Goal: Information Seeking & Learning: Learn about a topic

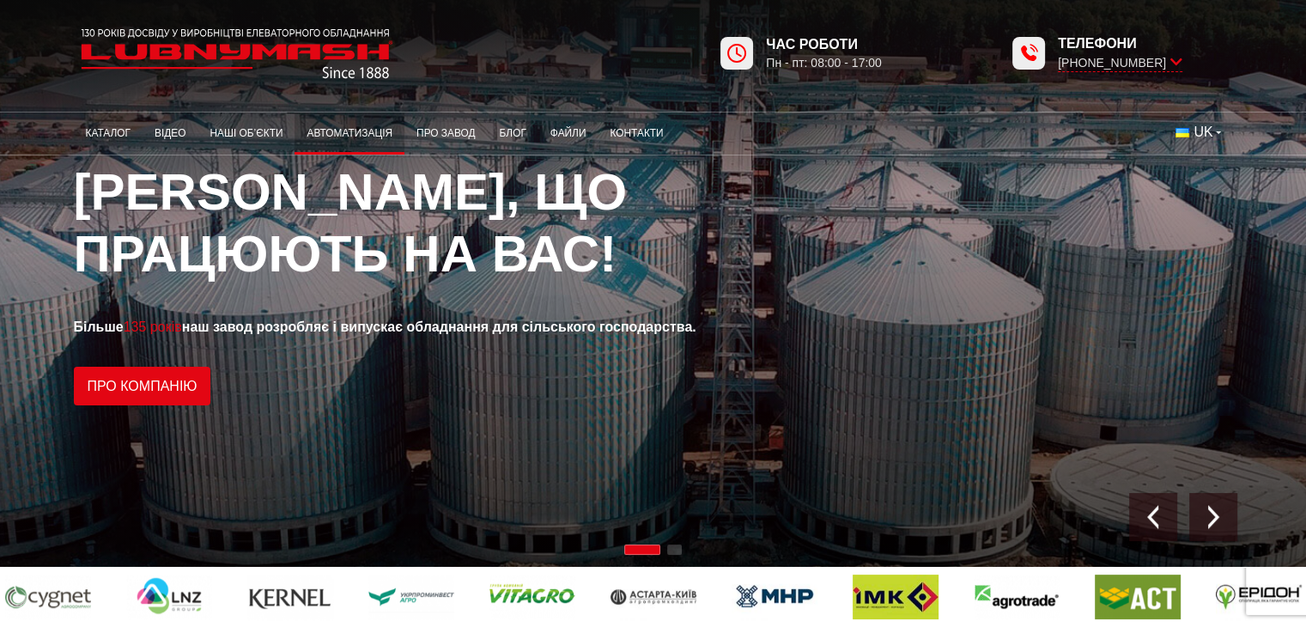
click at [373, 135] on link "Автоматизація" at bounding box center [349, 133] width 110 height 33
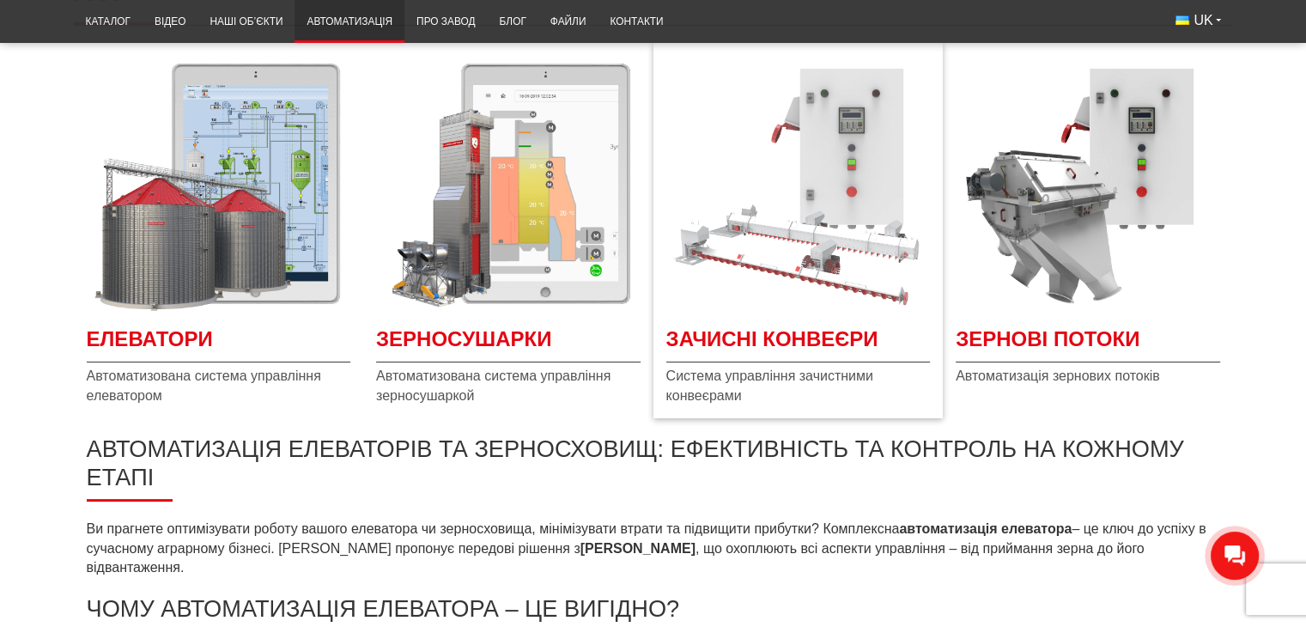
scroll to position [258, 0]
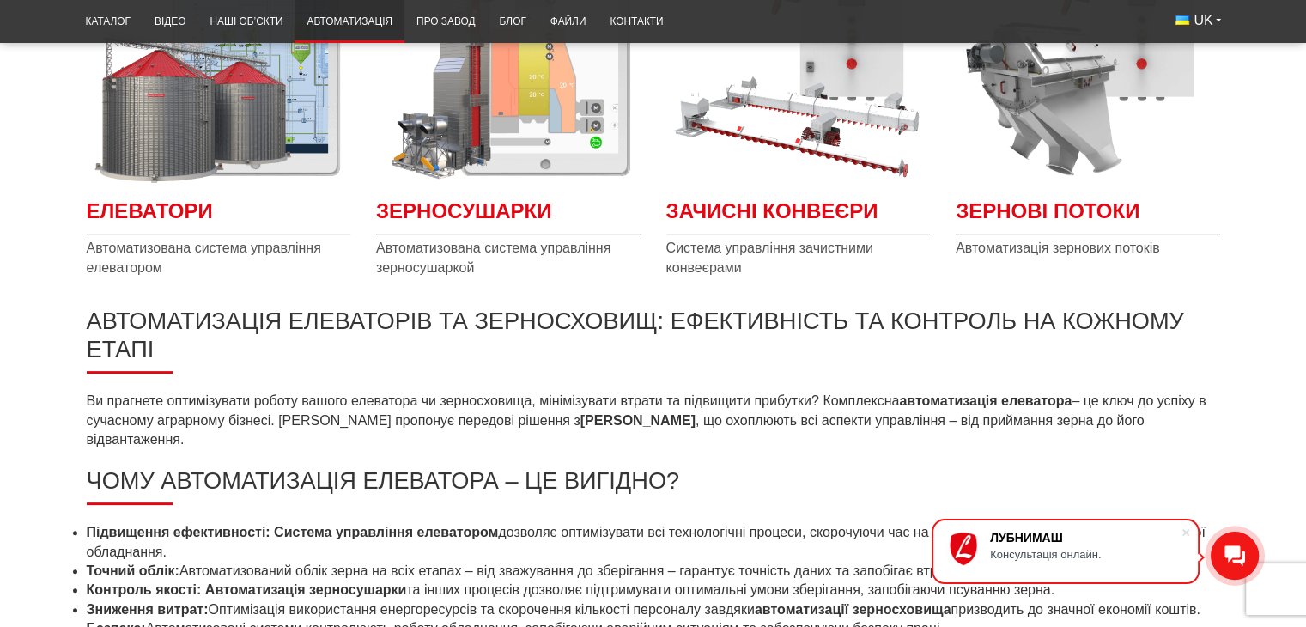
drag, startPoint x: 582, startPoint y: 385, endPoint x: 573, endPoint y: 403, distance: 19.2
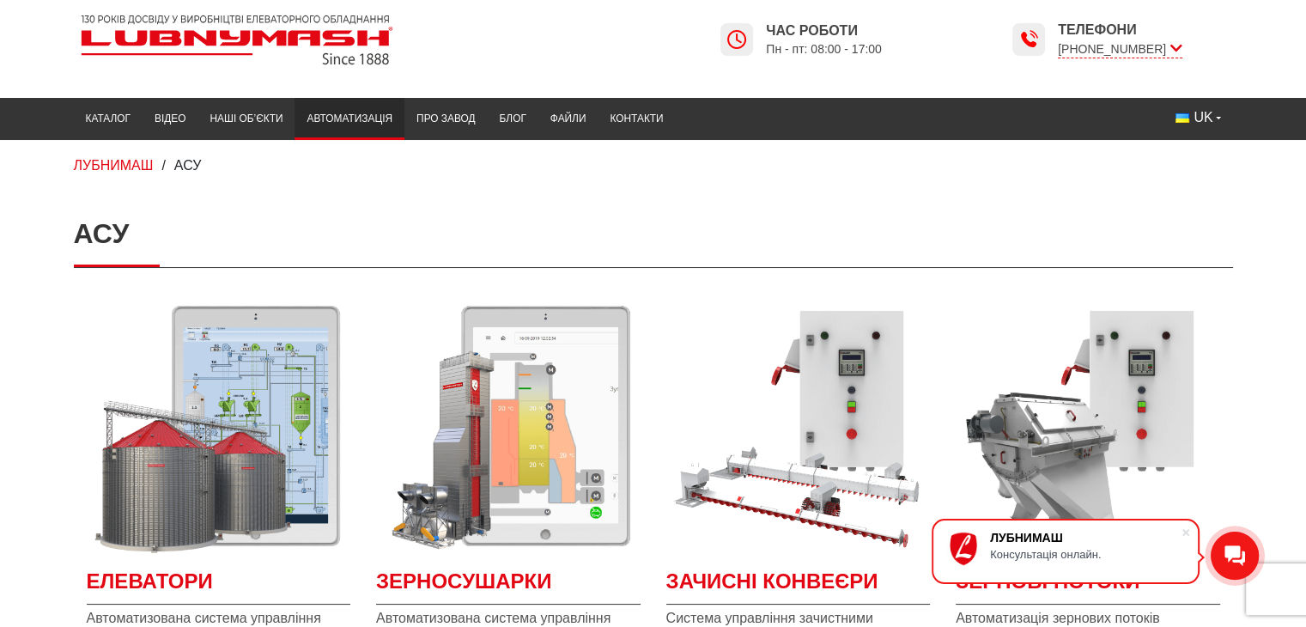
scroll to position [0, 0]
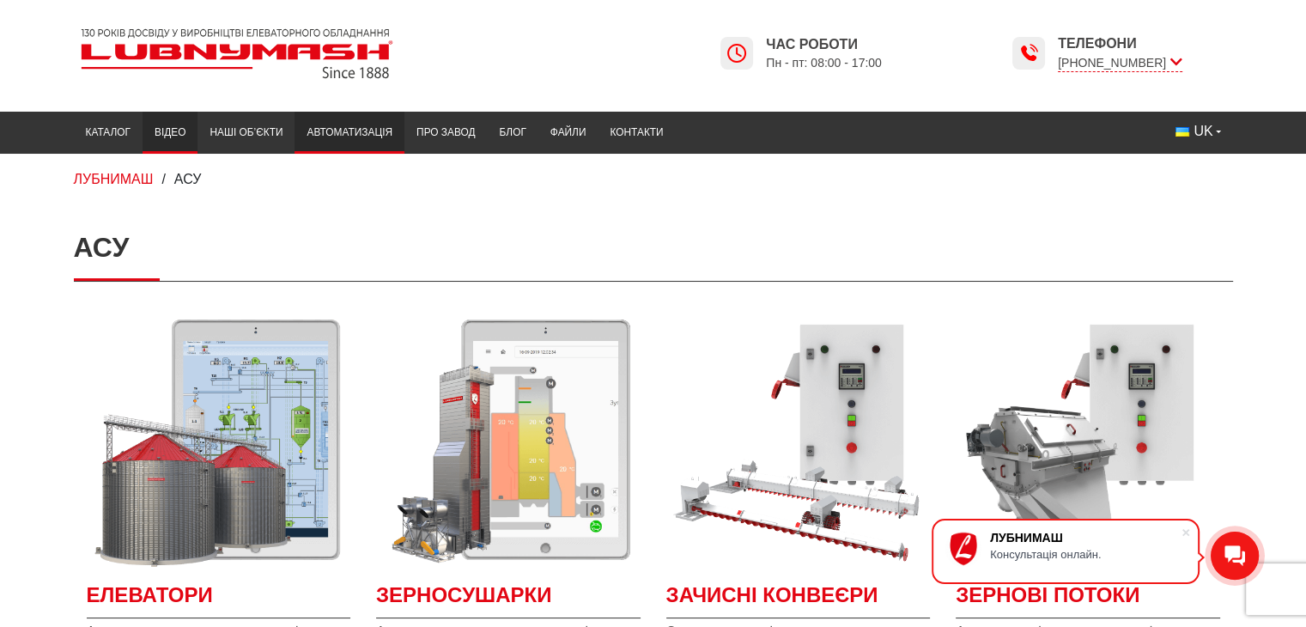
click at [151, 143] on link "Відео" at bounding box center [170, 132] width 55 height 33
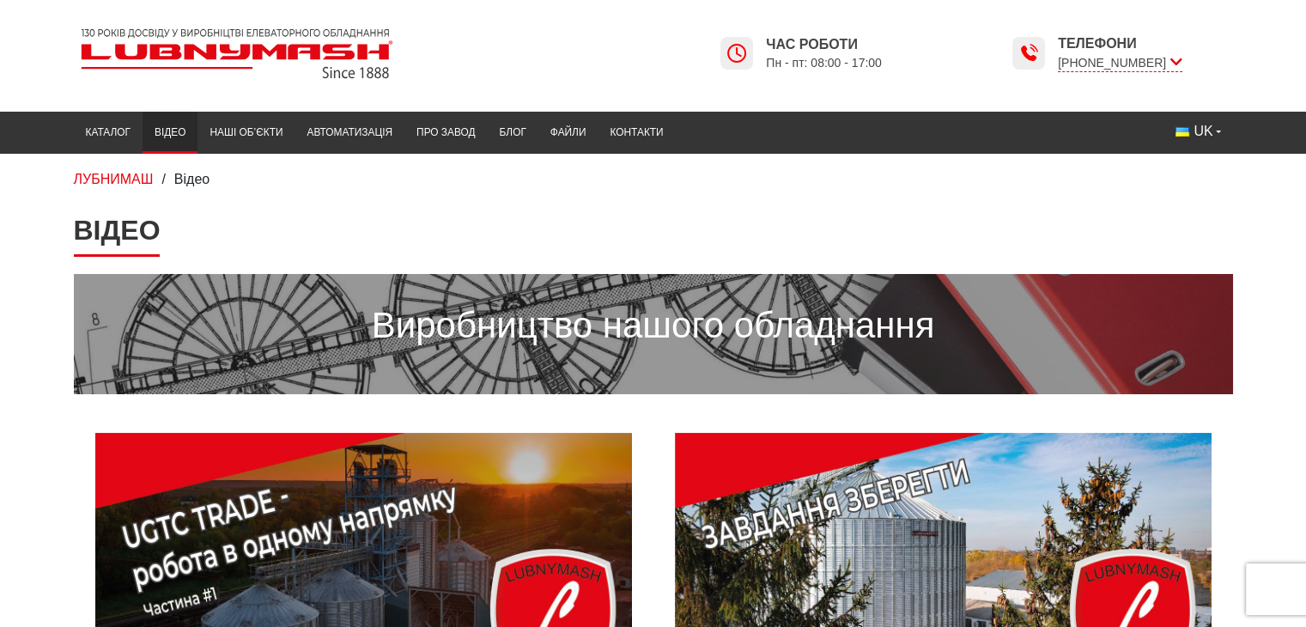
click at [107, 140] on link "Каталог" at bounding box center [108, 132] width 69 height 33
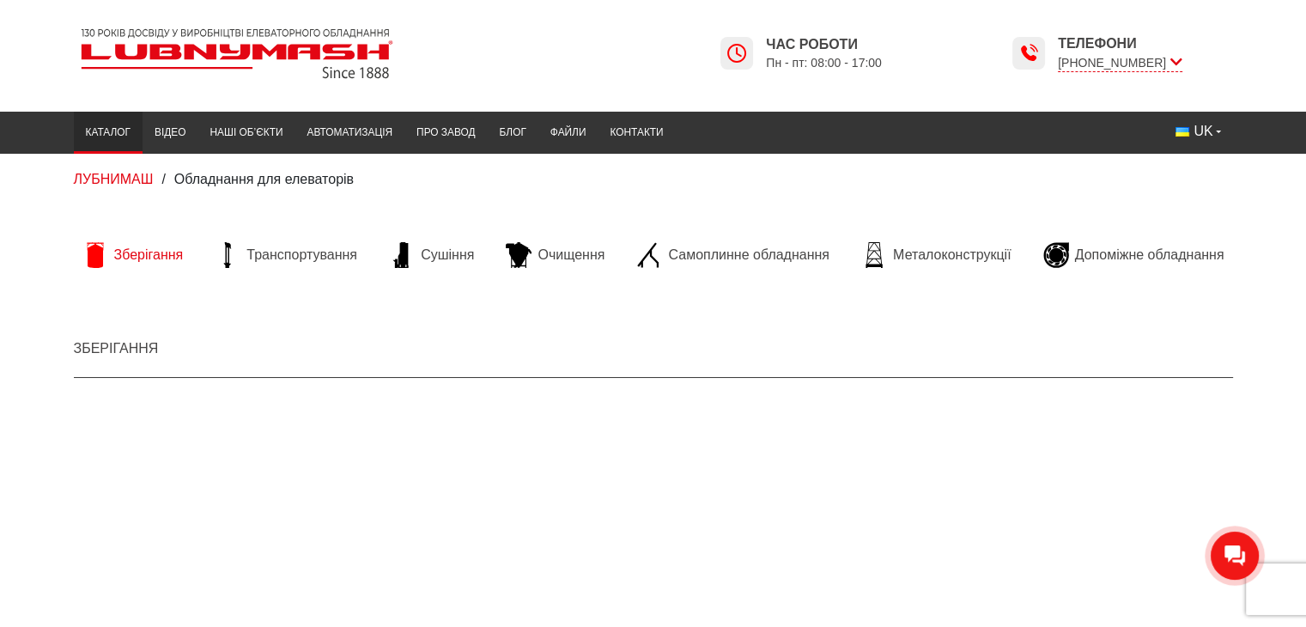
click at [178, 262] on span "Зберігання" at bounding box center [149, 255] width 70 height 19
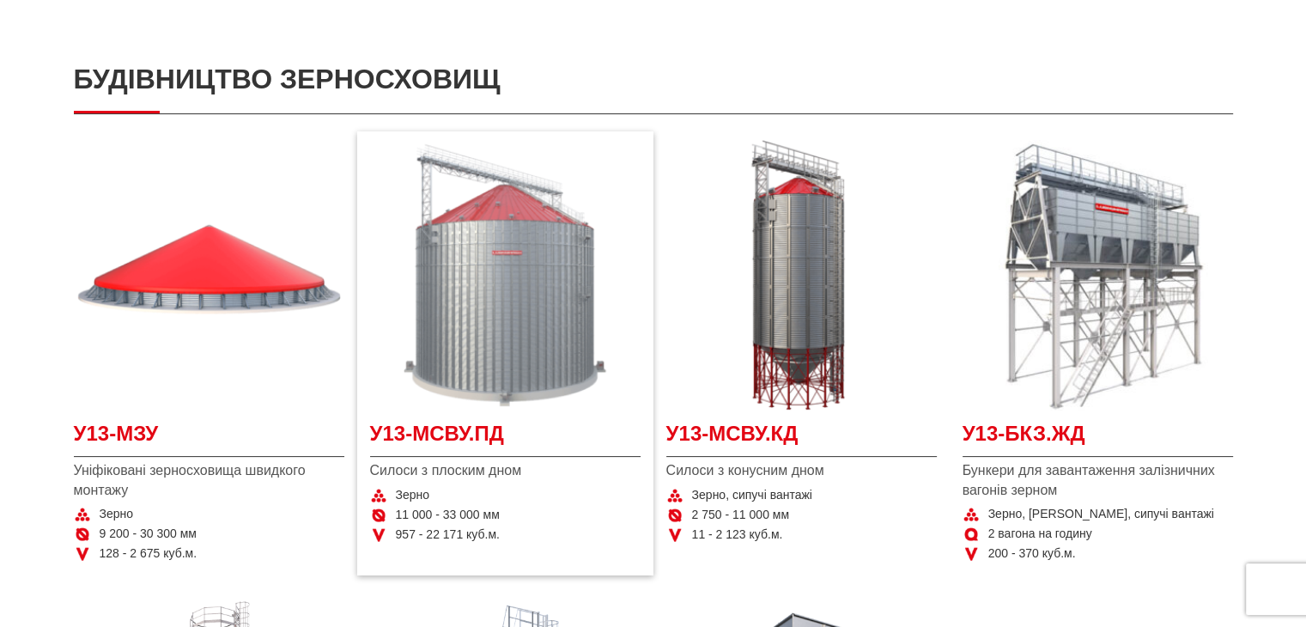
scroll to position [429, 0]
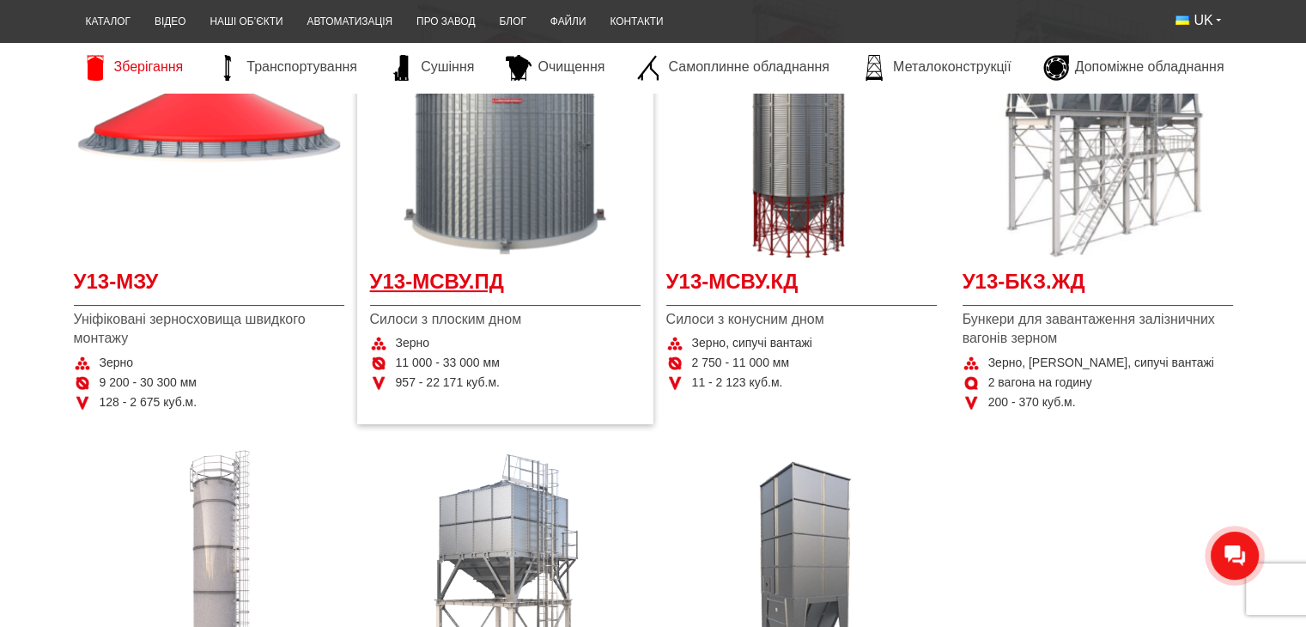
click at [446, 298] on span "У13-МСВУ.ПД" at bounding box center [505, 286] width 270 height 39
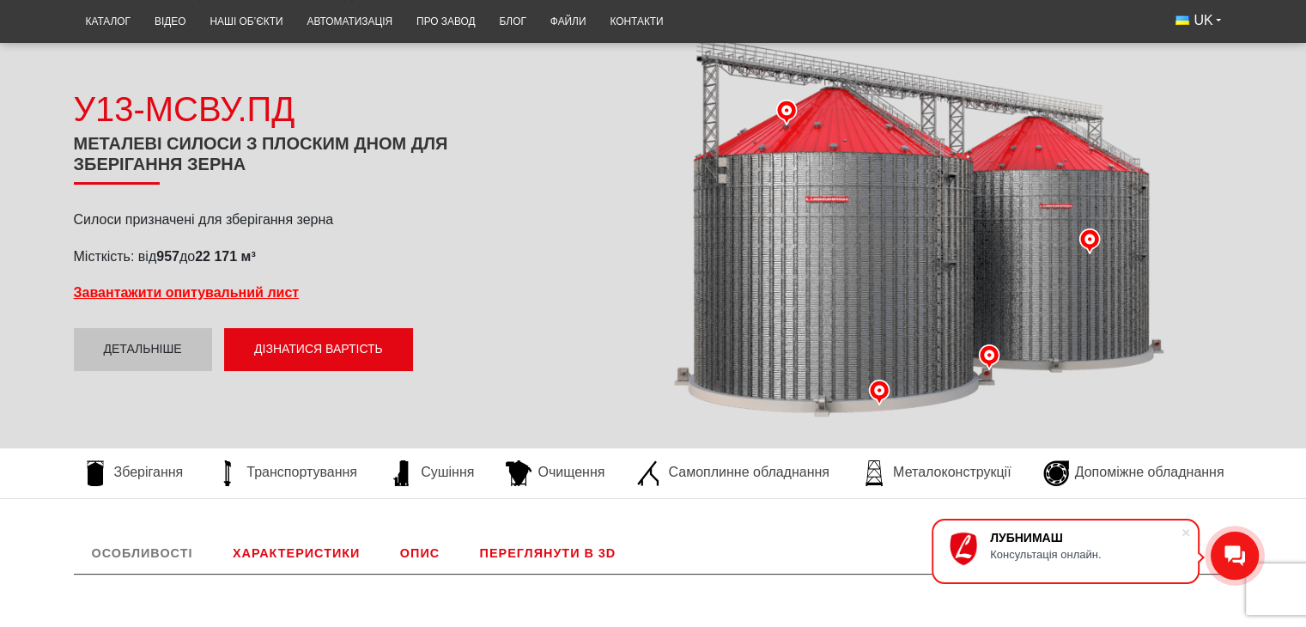
scroll to position [343, 0]
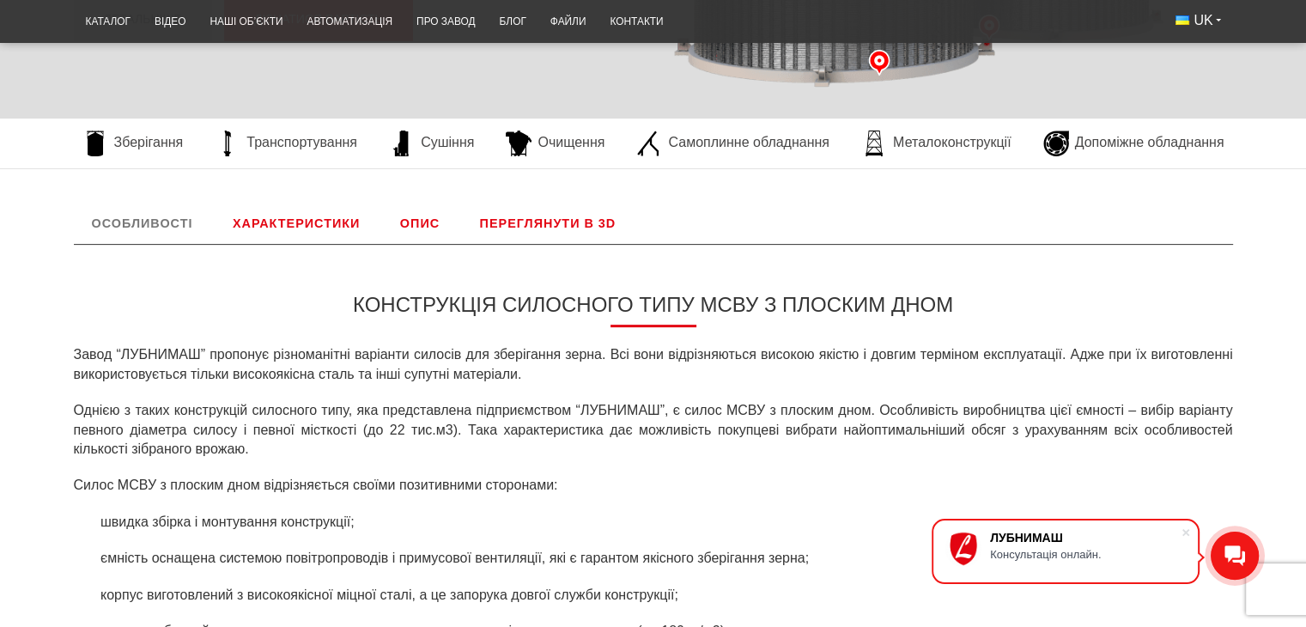
click at [300, 211] on link "Характеристики" at bounding box center [296, 223] width 163 height 41
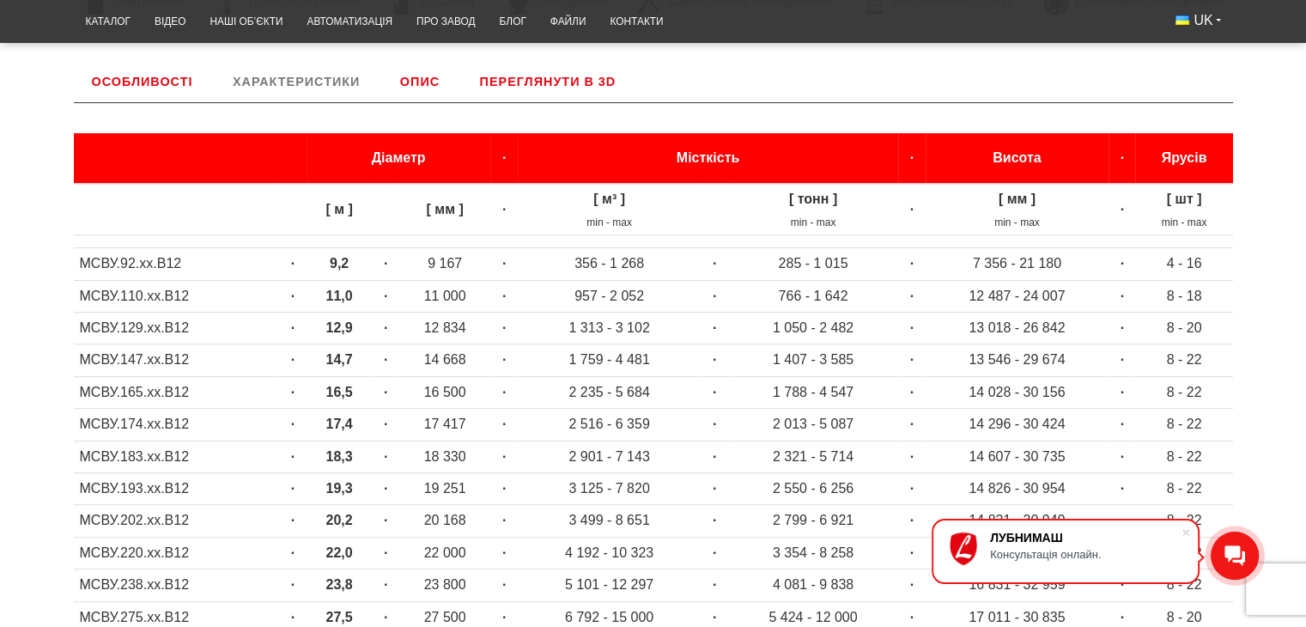
click at [525, 86] on link "Переглянути в 3D" at bounding box center [548, 81] width 173 height 41
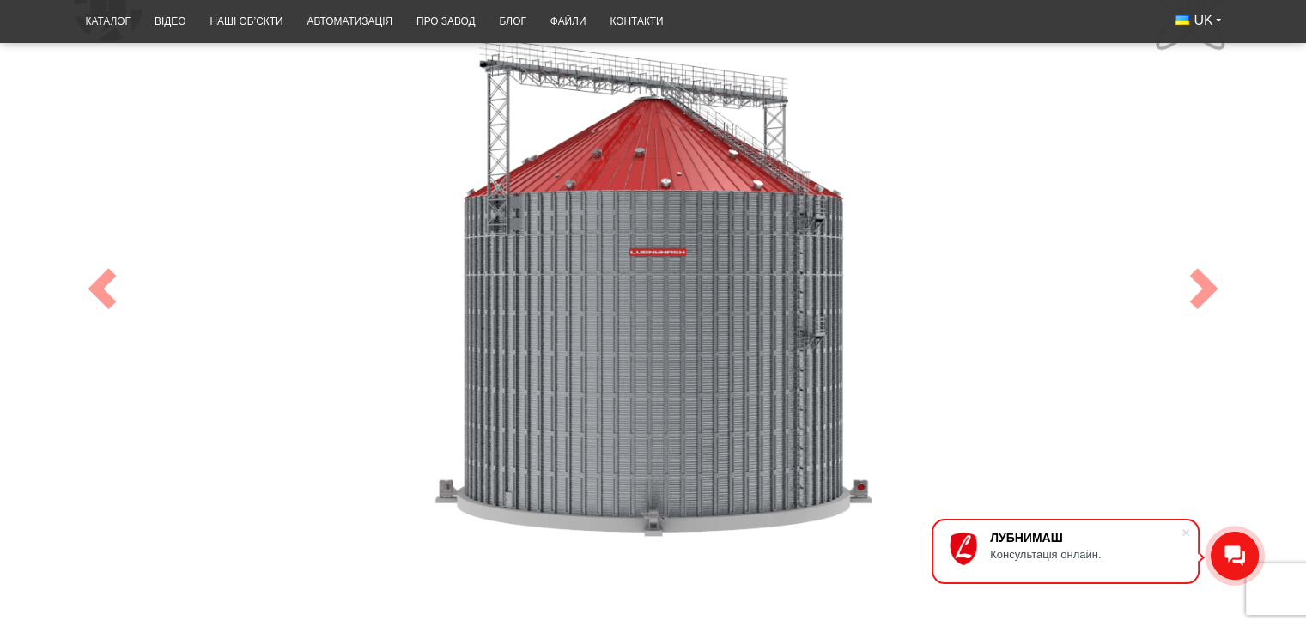
scroll to position [914, 0]
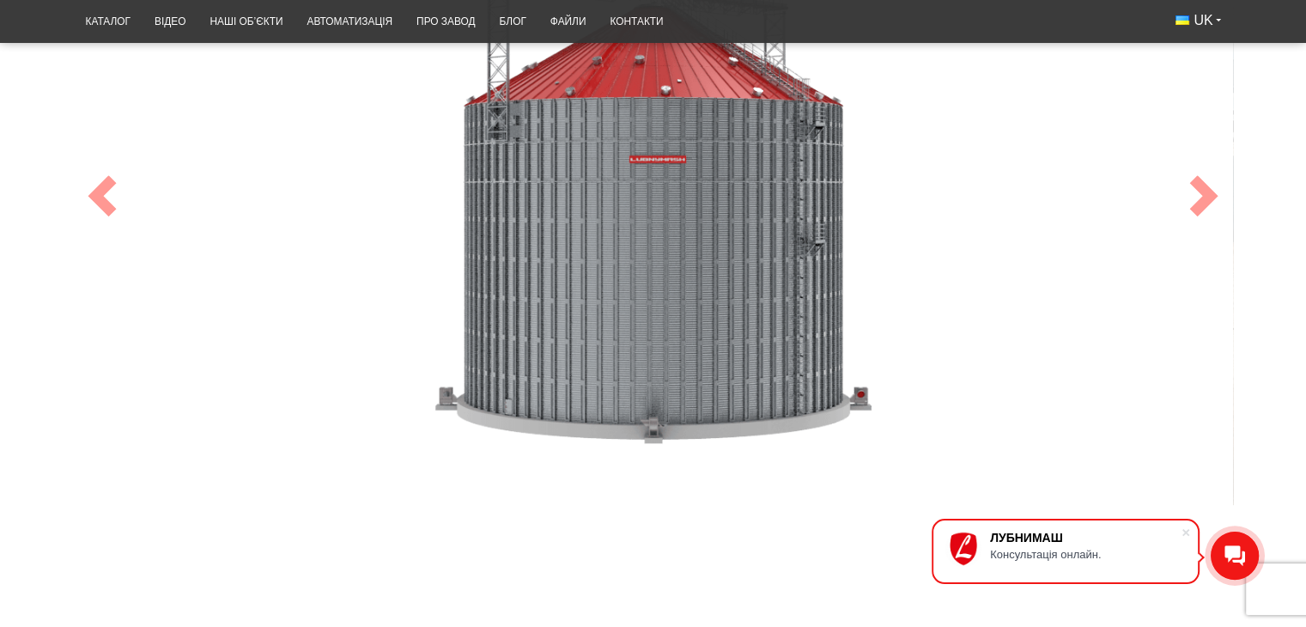
drag, startPoint x: 501, startPoint y: 252, endPoint x: 711, endPoint y: 252, distance: 209.5
click at [711, 252] on div "1" at bounding box center [653, 196] width 1159 height 632
drag, startPoint x: 711, startPoint y: 252, endPoint x: 1137, endPoint y: 214, distance: 427.5
click at [786, 247] on div "1" at bounding box center [653, 196] width 1159 height 632
click at [1205, 202] on span at bounding box center [1203, 195] width 41 height 41
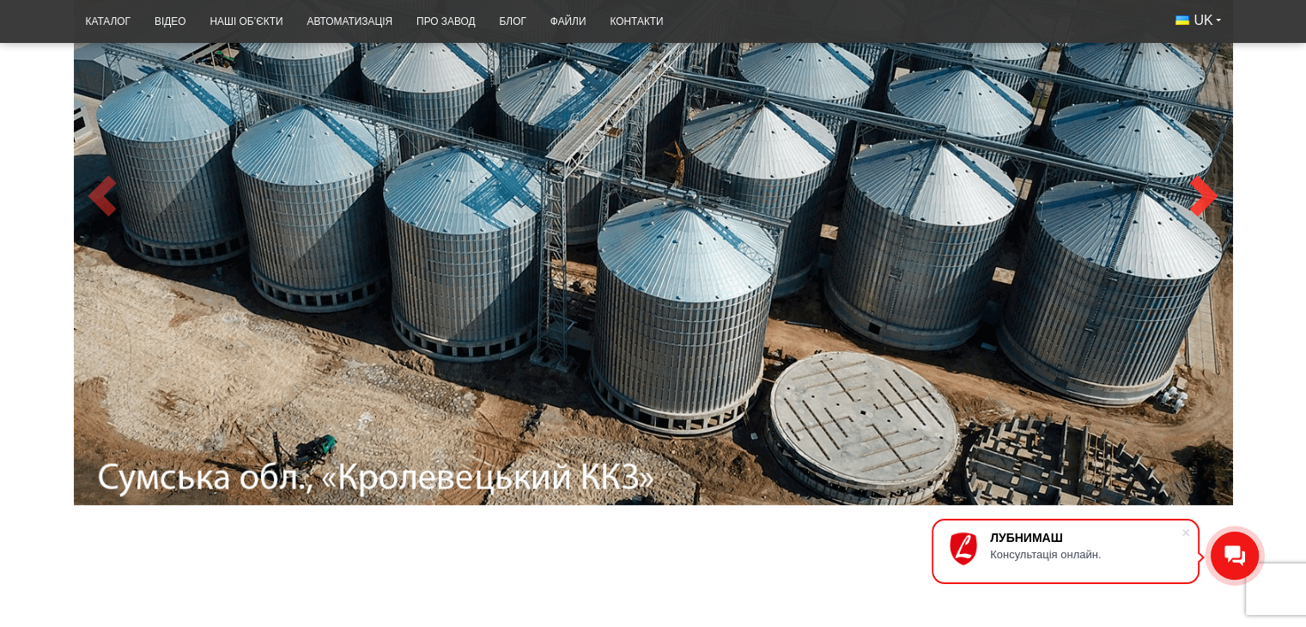
click at [1189, 196] on span at bounding box center [1203, 195] width 41 height 41
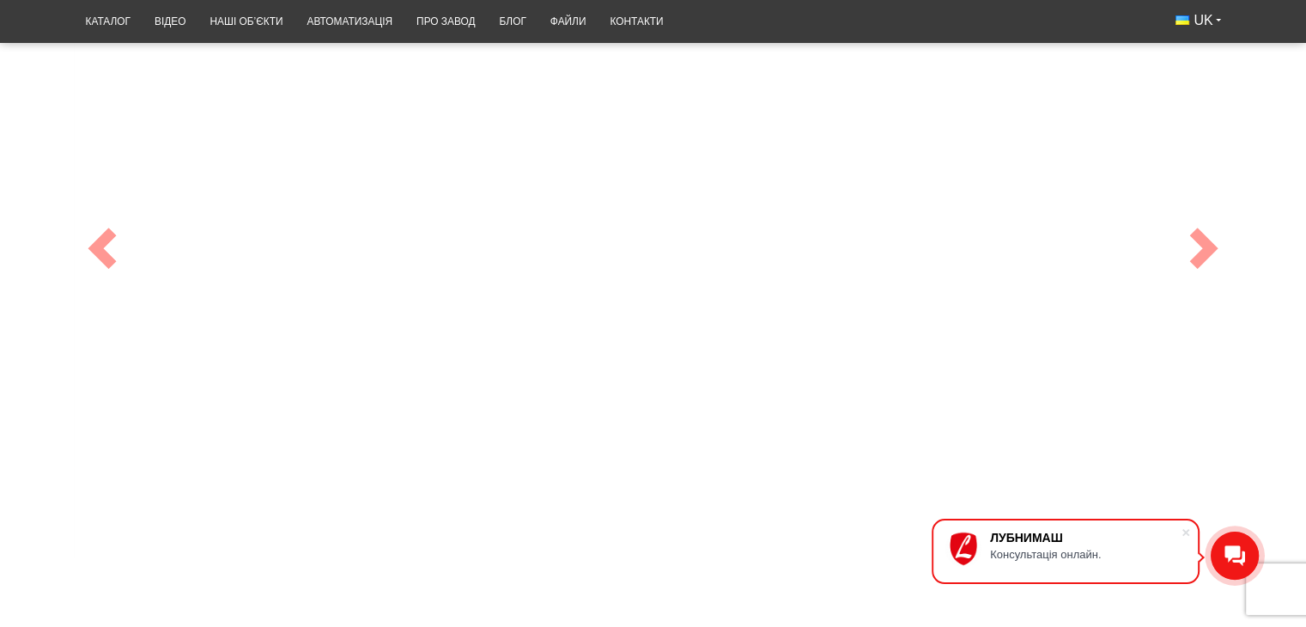
scroll to position [788, 0]
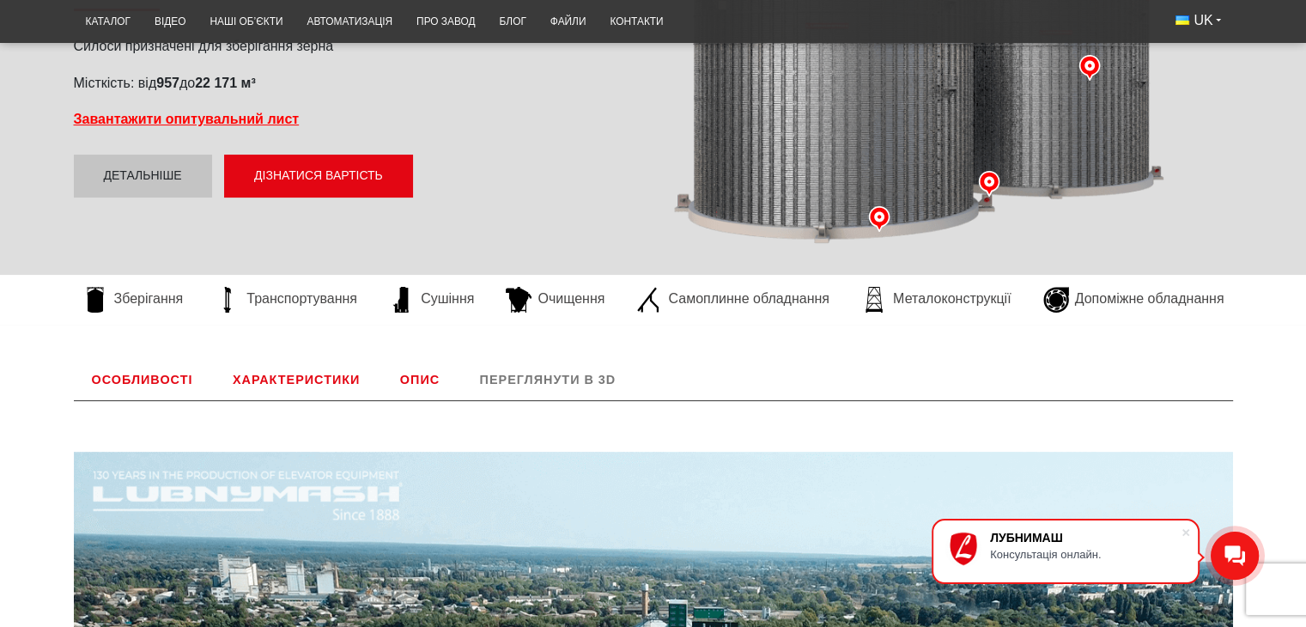
click at [286, 374] on link "Характеристики" at bounding box center [296, 379] width 163 height 41
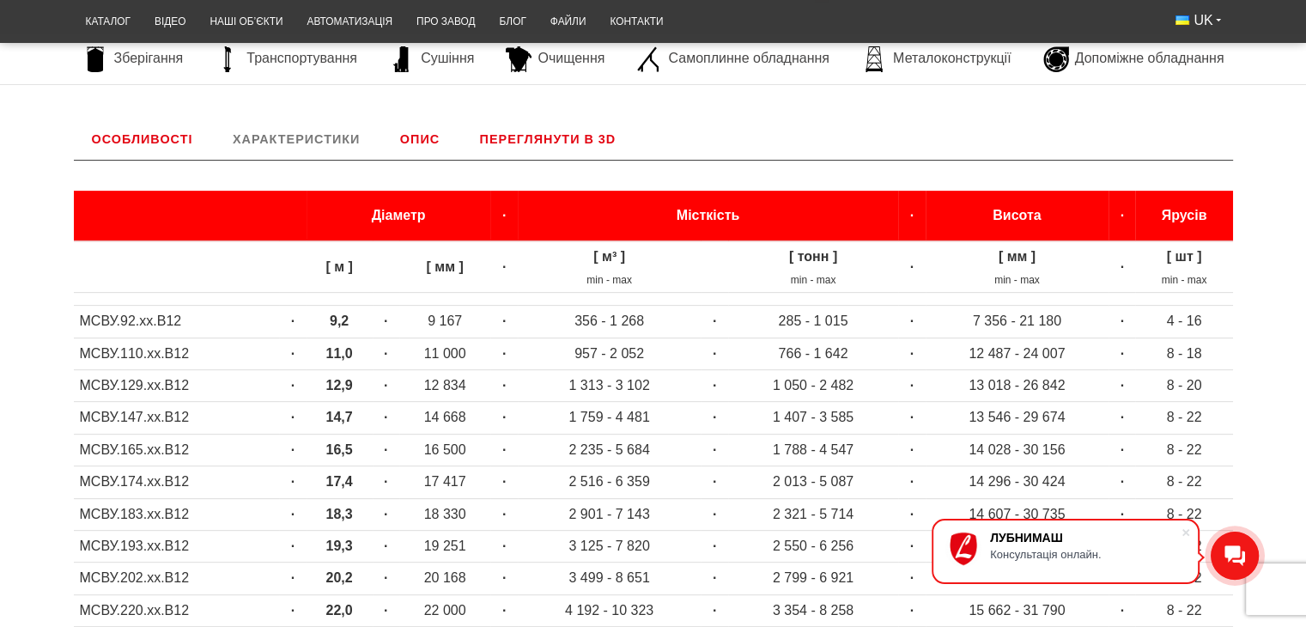
scroll to position [615, 0]
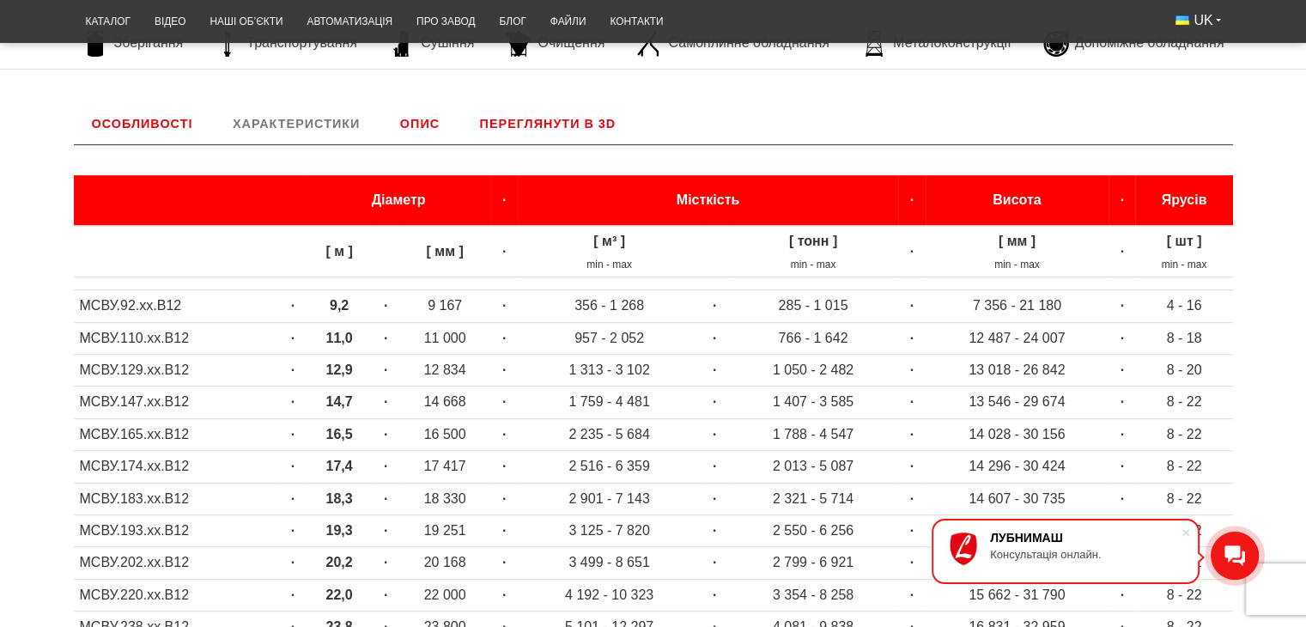
click at [347, 301] on td "9,2" at bounding box center [339, 306] width 66 height 32
click at [347, 301] on strong "9,2" at bounding box center [339, 305] width 19 height 15
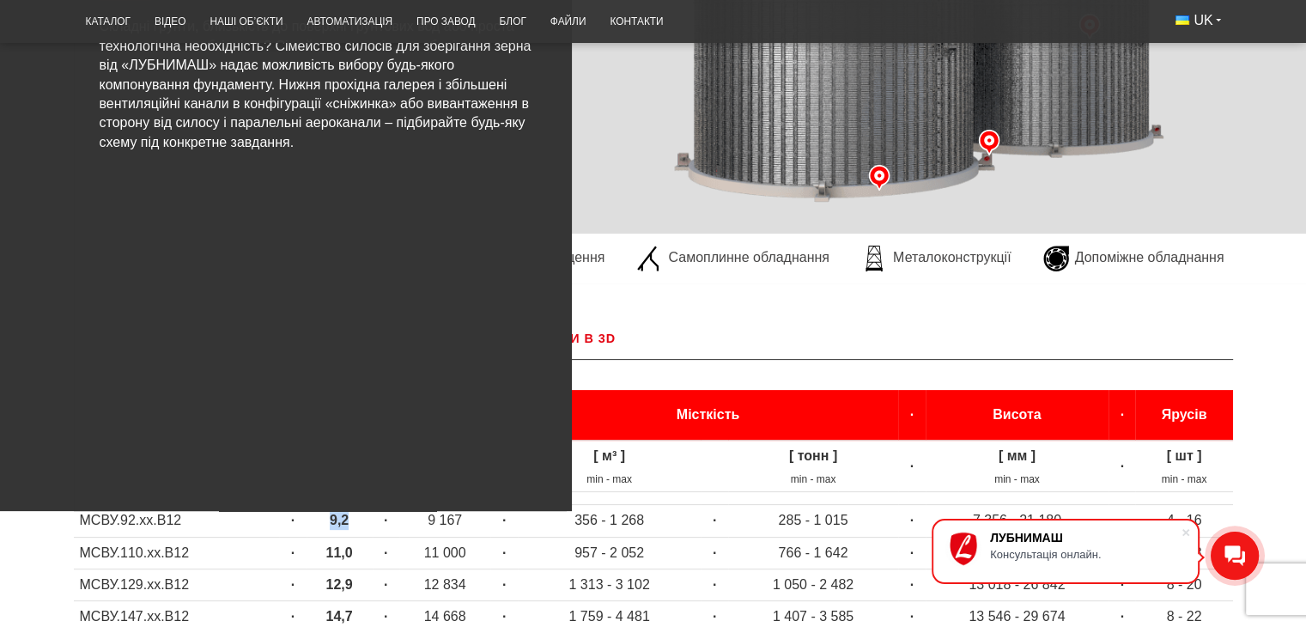
scroll to position [357, 0]
